Goal: Find specific page/section: Find specific page/section

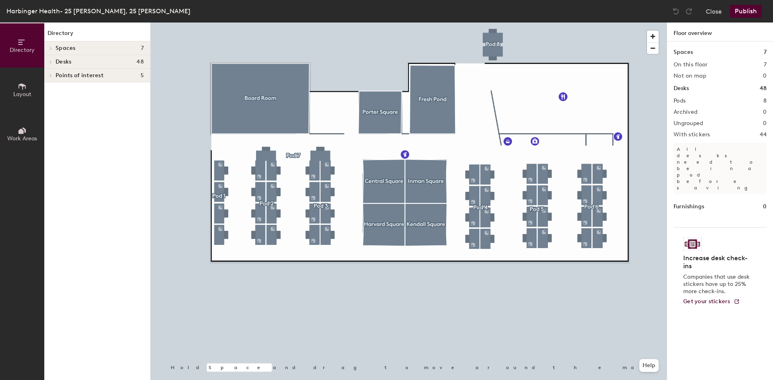
click at [58, 59] on span "Desks" at bounding box center [64, 62] width 16 height 6
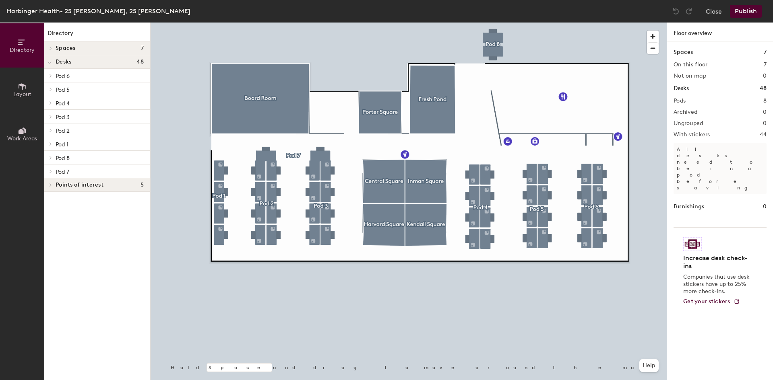
click at [682, 91] on h1 "Desks" at bounding box center [681, 88] width 15 height 9
click at [17, 131] on button "Work Areas" at bounding box center [22, 134] width 44 height 44
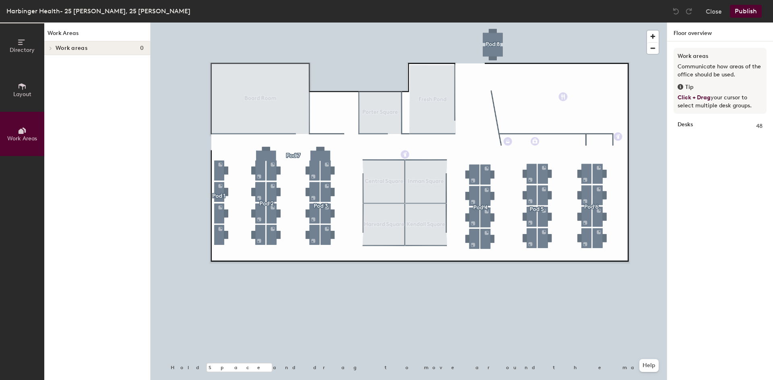
click at [24, 91] on span "Layout" at bounding box center [22, 94] width 18 height 7
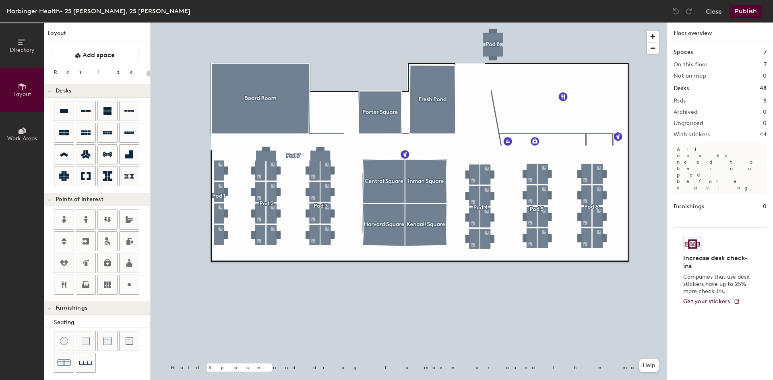
click at [25, 127] on icon at bounding box center [22, 130] width 9 height 9
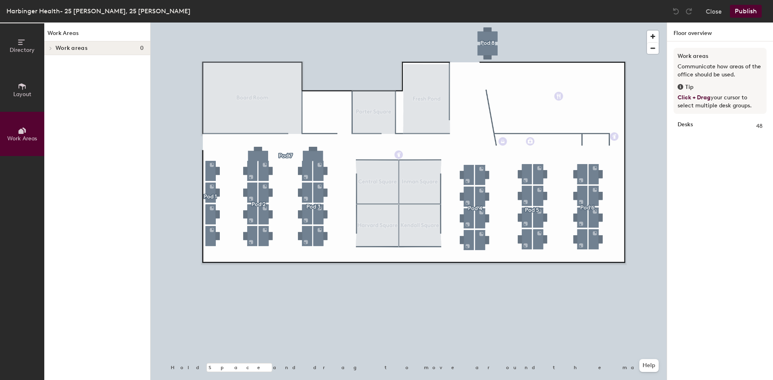
click at [21, 47] on span "Directory" at bounding box center [22, 50] width 25 height 7
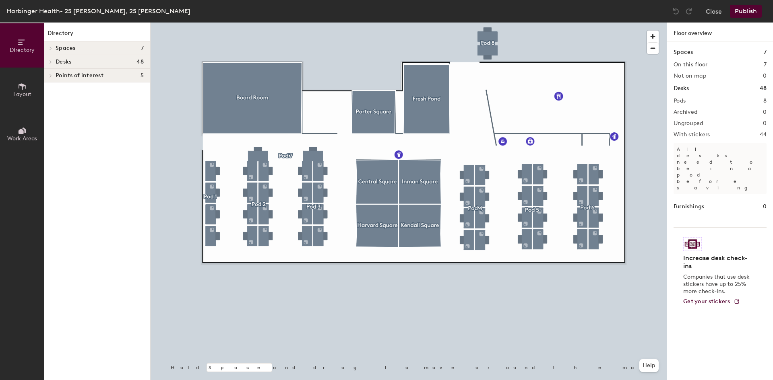
click at [64, 64] on span "Desks" at bounding box center [64, 62] width 16 height 6
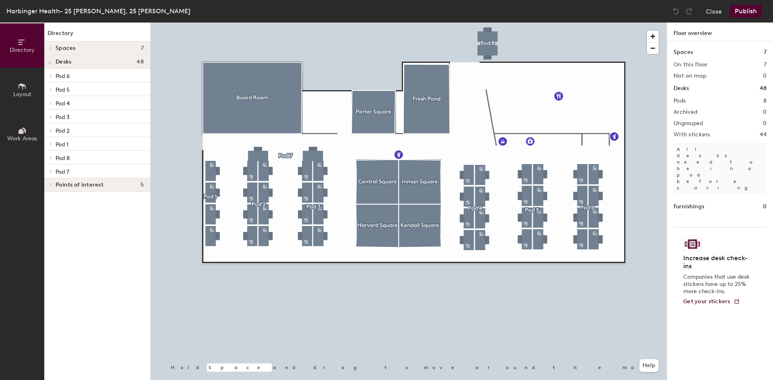
click at [61, 75] on span "Pod 6" at bounding box center [63, 76] width 14 height 7
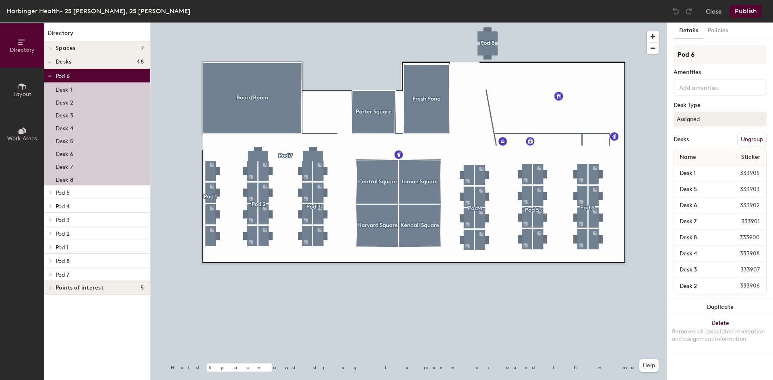
click at [65, 92] on p "Desk 1" at bounding box center [64, 88] width 17 height 9
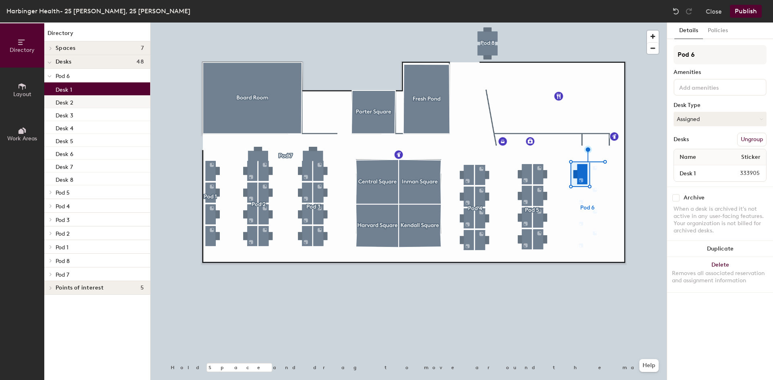
click at [70, 101] on p "Desk 2" at bounding box center [65, 101] width 18 height 9
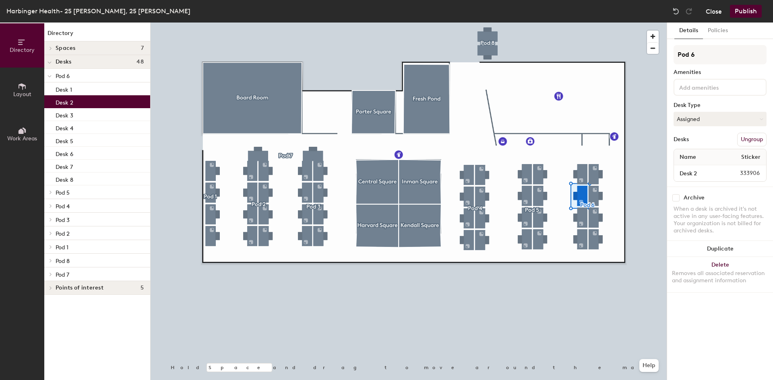
click at [720, 13] on button "Close" at bounding box center [714, 11] width 16 height 13
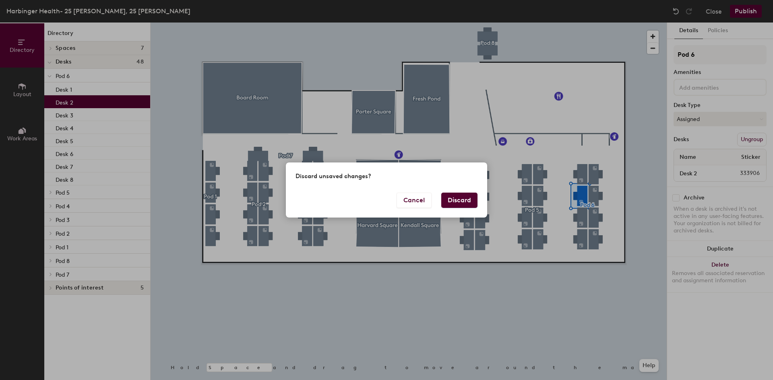
click at [461, 197] on button "Discard" at bounding box center [459, 200] width 36 height 15
